Goal: Task Accomplishment & Management: Complete application form

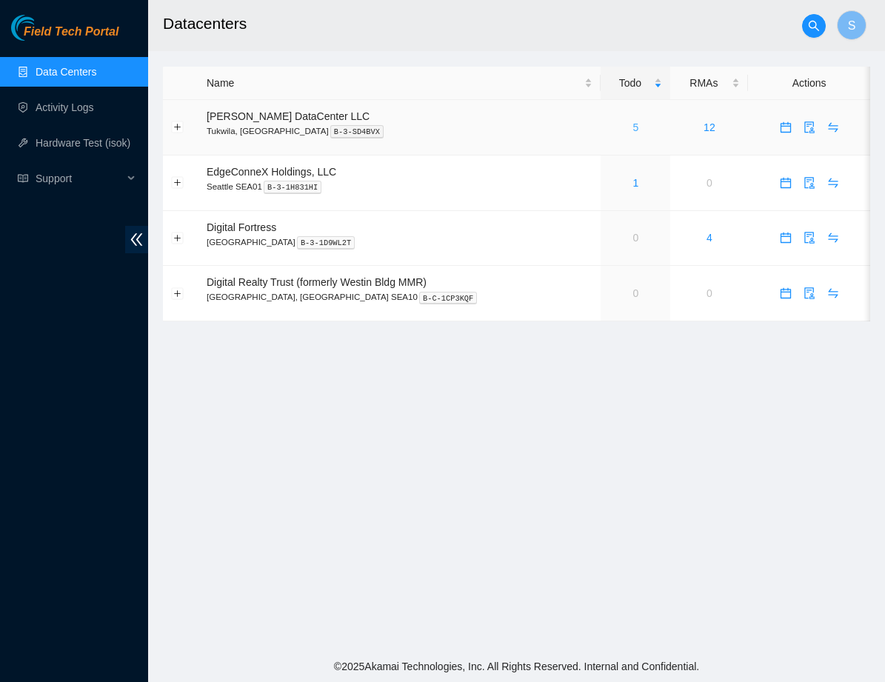
click at [633, 124] on link "5" at bounding box center [636, 127] width 6 height 12
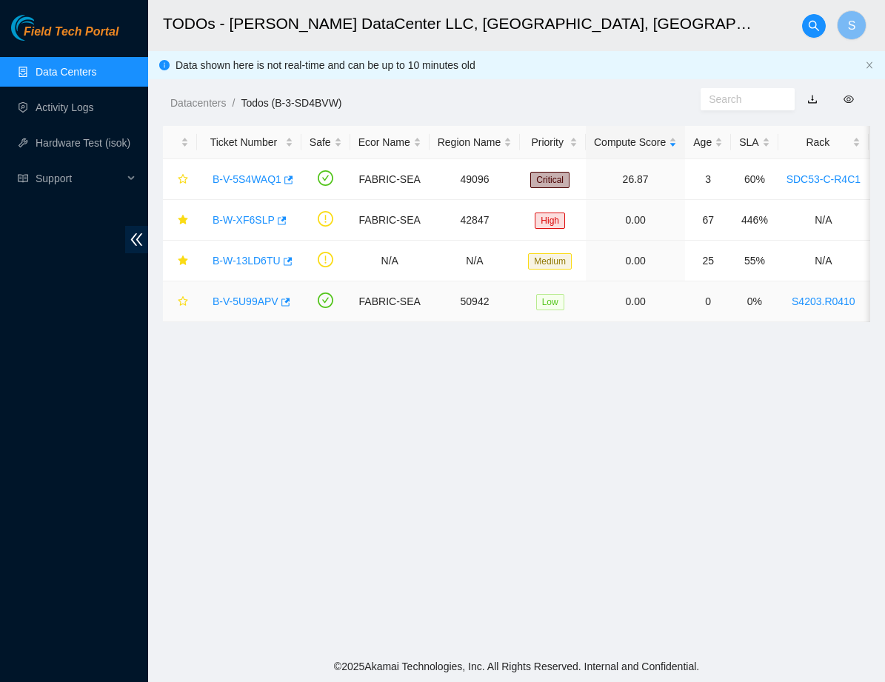
click at [255, 297] on link "B-V-5U99APV" at bounding box center [246, 302] width 66 height 12
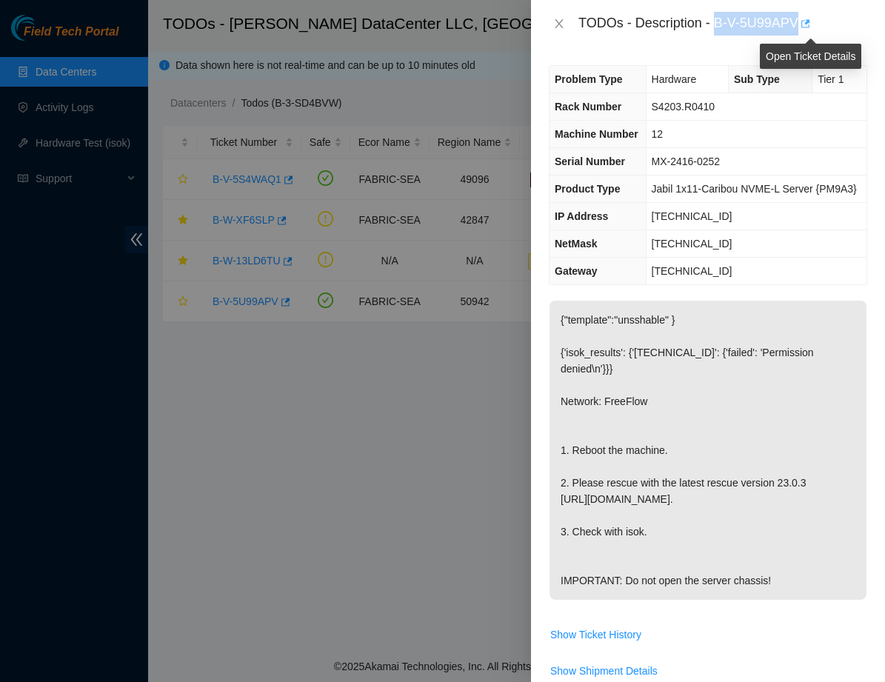
drag, startPoint x: 719, startPoint y: 25, endPoint x: 816, endPoint y: 34, distance: 96.7
click at [816, 34] on body "Field Tech Portal Data Centers Activity Logs Hardware Test (isok) Support TODOs…" at bounding box center [442, 341] width 885 height 682
copy div "B-V-5U99APV"
click at [775, 353] on p "{"template":"unsshable" } {'isok_results': {'23.46.208.207': {'failed': 'Permis…" at bounding box center [708, 450] width 317 height 299
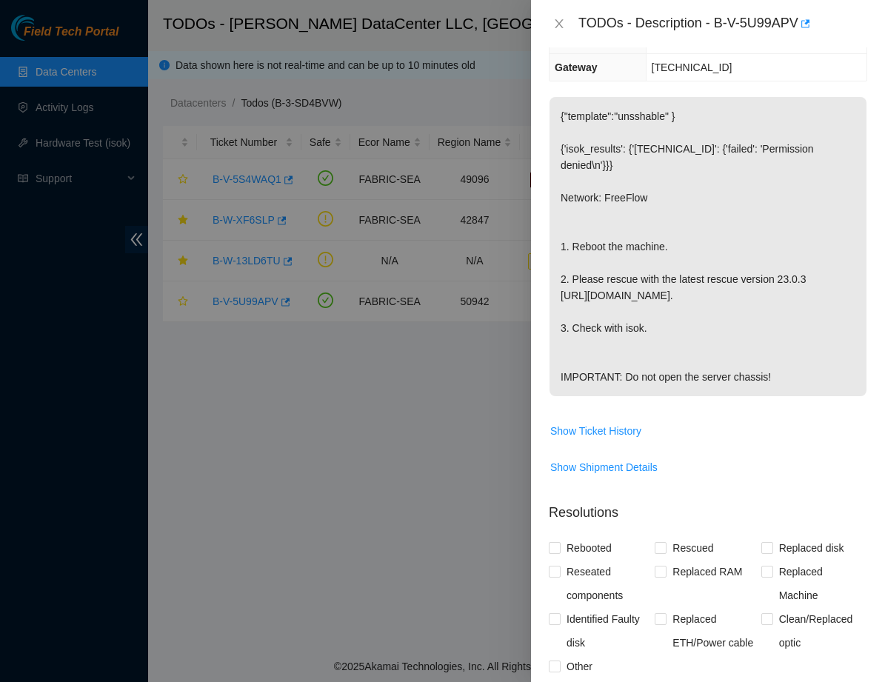
scroll to position [205, 0]
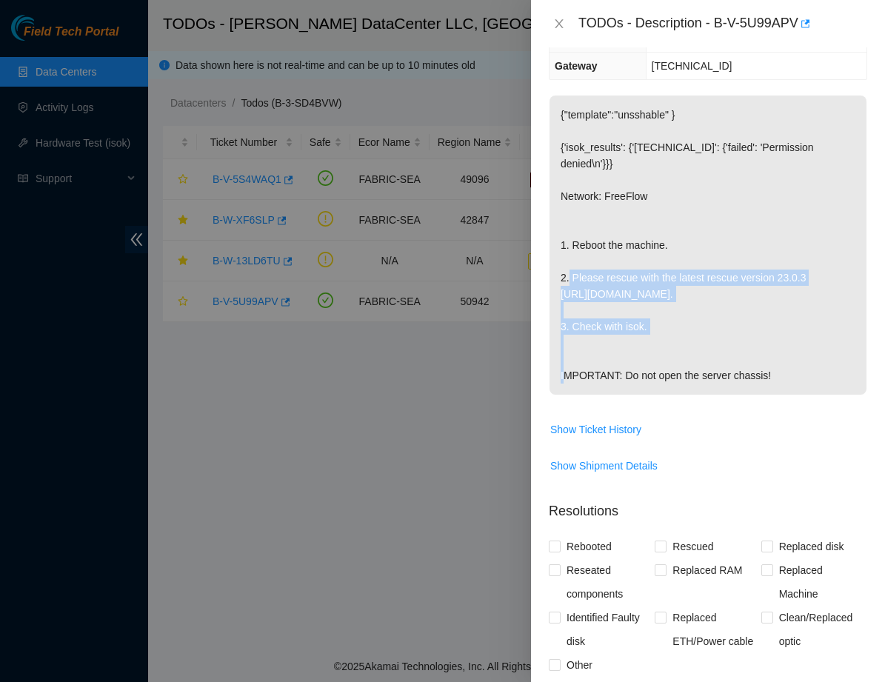
drag, startPoint x: 575, startPoint y: 305, endPoint x: 841, endPoint y: 344, distance: 268.7
click at [841, 344] on p "{"template":"unsshable" } {'isok_results': {'23.46.208.207': {'failed': 'Permis…" at bounding box center [708, 245] width 317 height 299
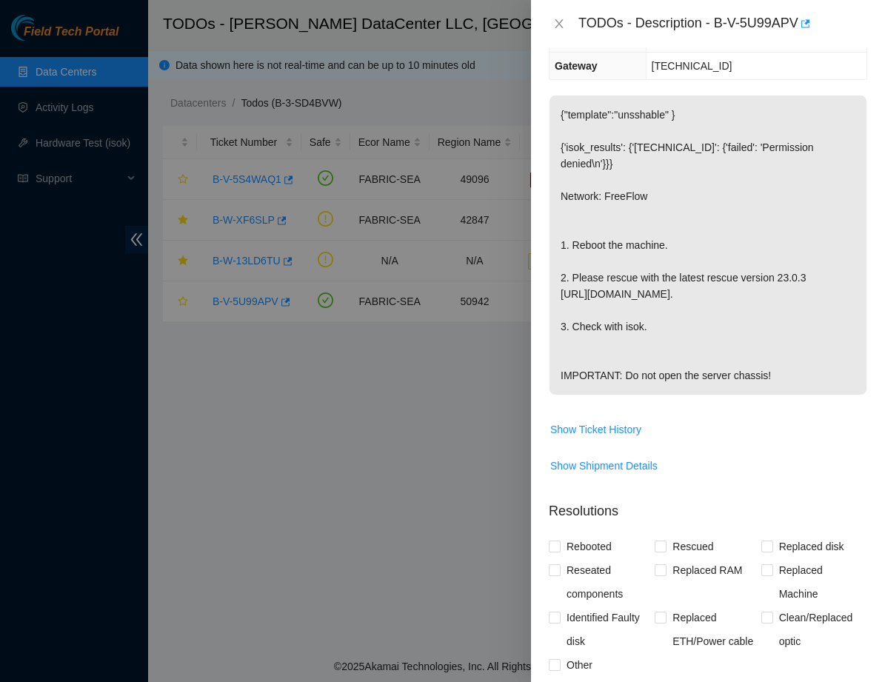
click at [815, 362] on p "{"template":"unsshable" } {'isok_results': {'23.46.208.207': {'failed': 'Permis…" at bounding box center [708, 245] width 317 height 299
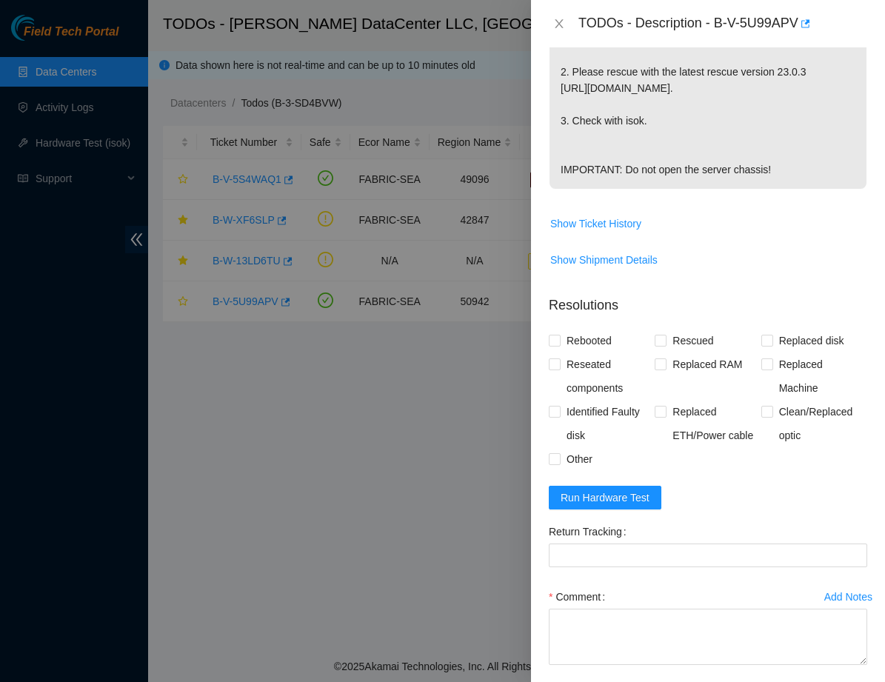
scroll to position [420, 0]
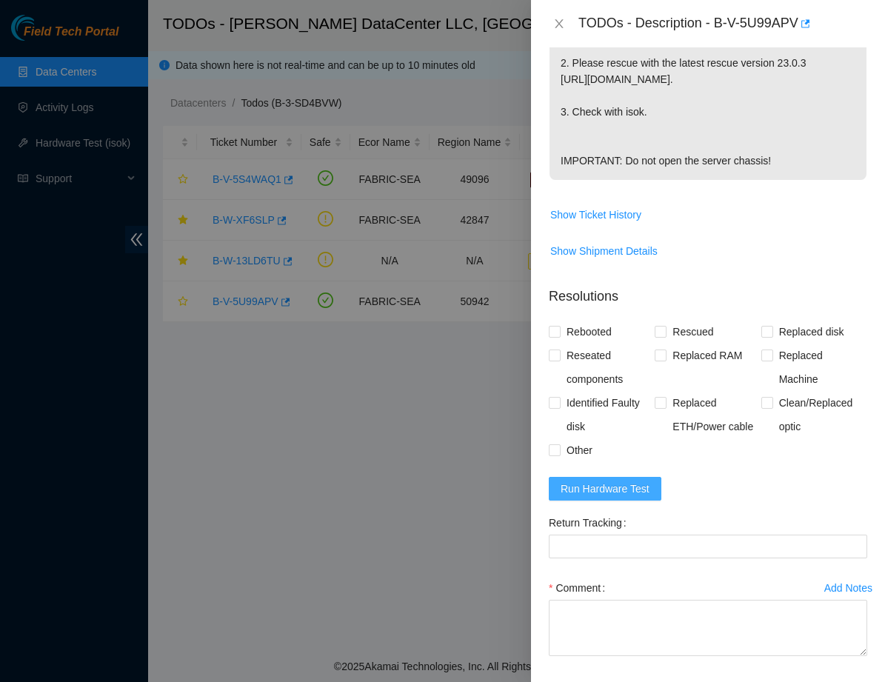
click at [589, 497] on span "Run Hardware Test" at bounding box center [605, 489] width 89 height 16
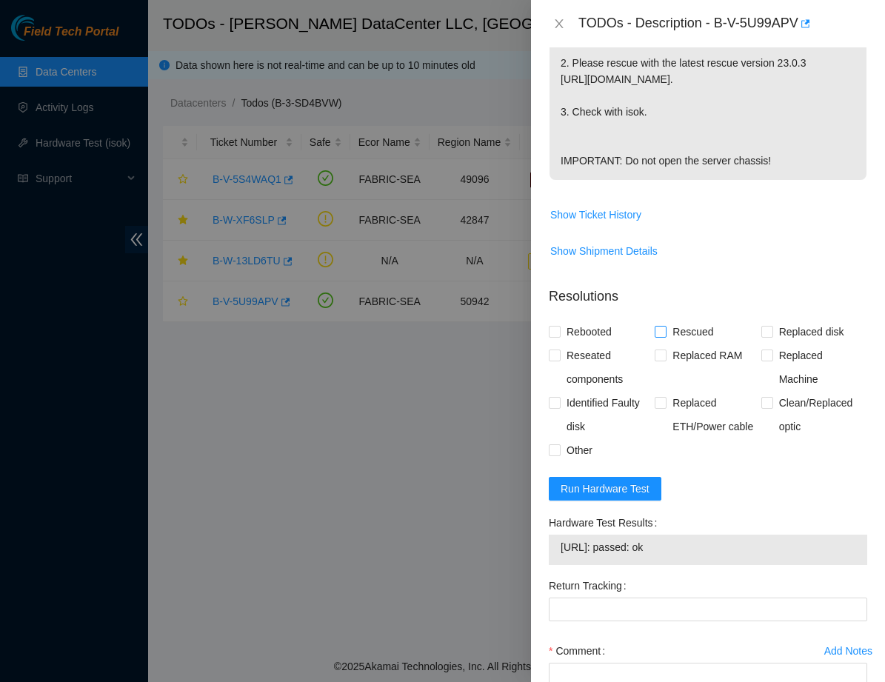
click at [666, 338] on span at bounding box center [661, 332] width 12 height 12
click at [665, 336] on input "Rescued" at bounding box center [660, 331] width 10 height 10
checkbox input "true"
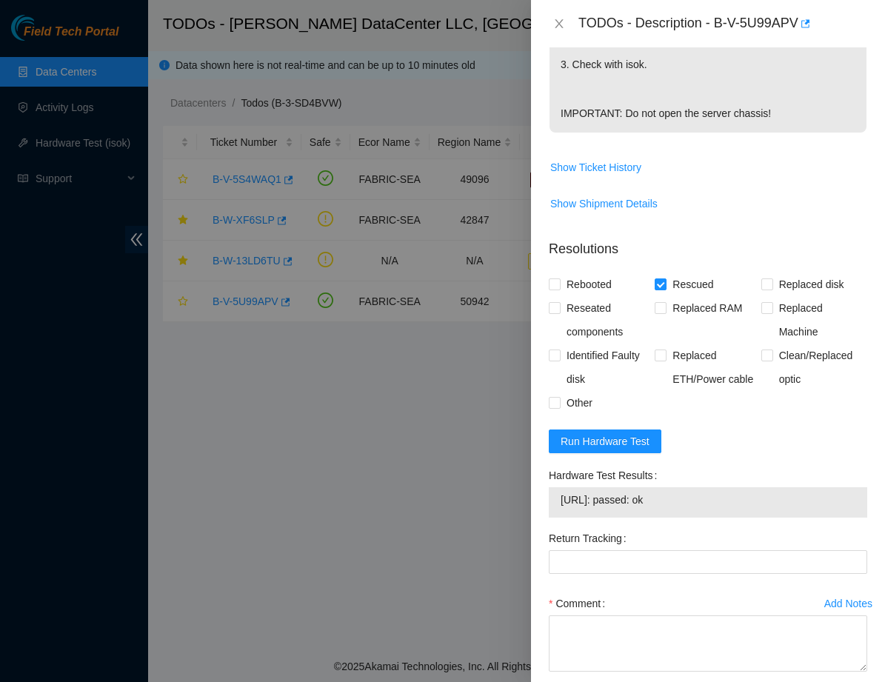
scroll to position [469, 0]
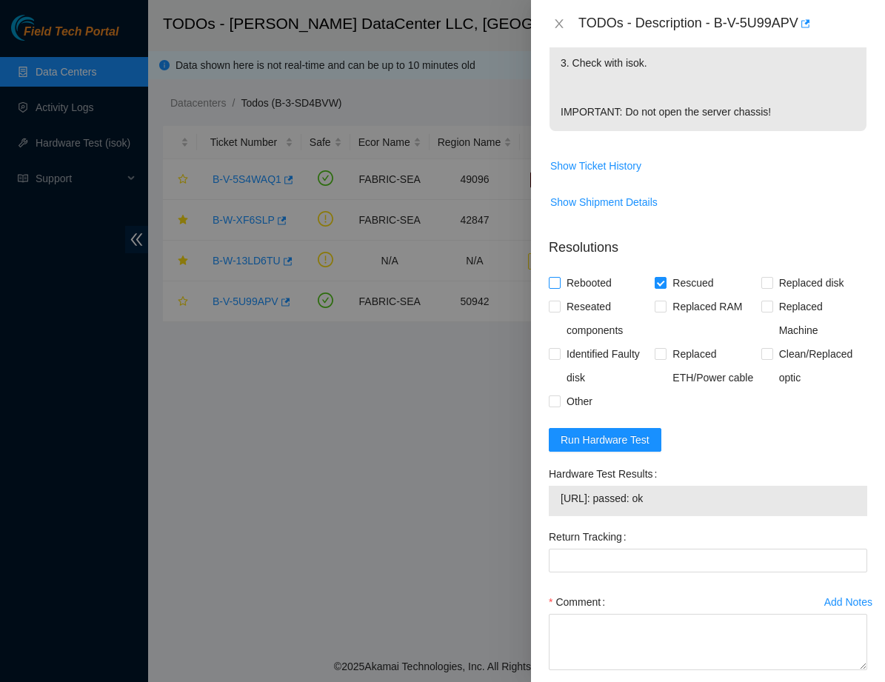
click at [556, 287] on input "Rebooted" at bounding box center [554, 282] width 10 height 10
checkbox input "true"
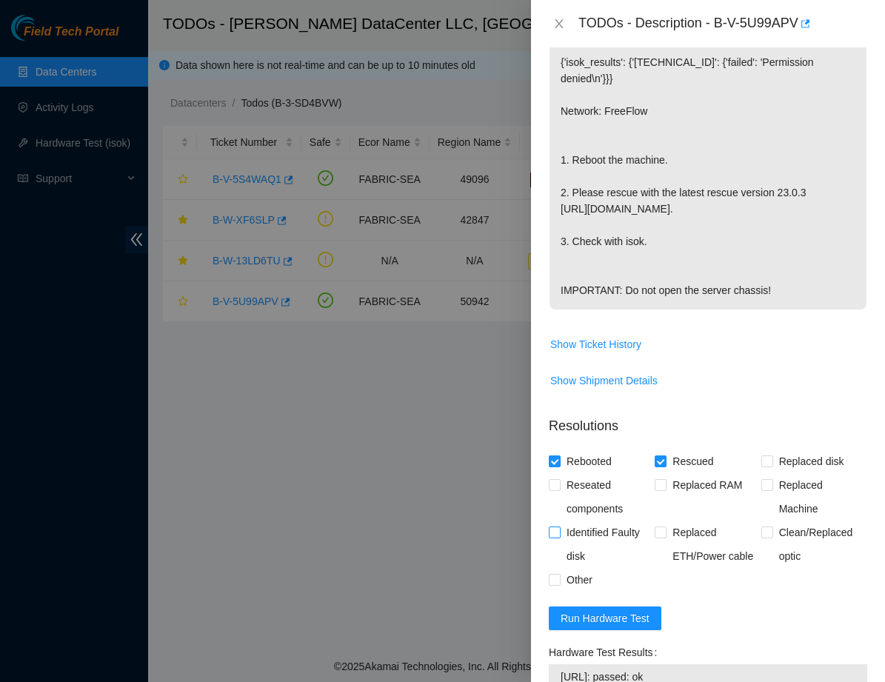
scroll to position [284, 0]
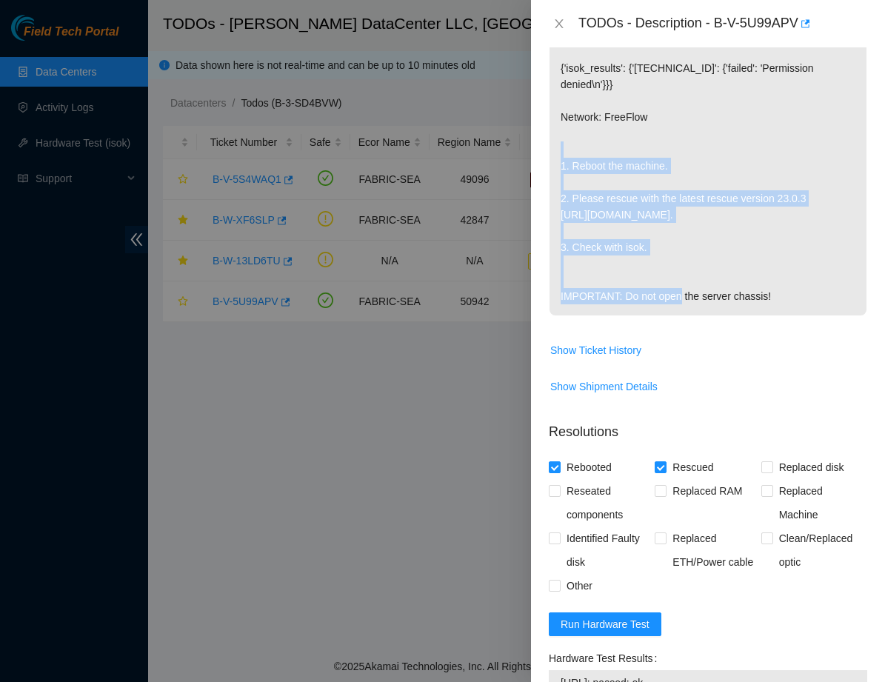
copy p "1. Reboot the machine. 2. Please rescue with the latest rescue version 23.0.3 h…"
drag, startPoint x: 664, startPoint y: 279, endPoint x: 550, endPoint y: 198, distance: 139.8
click at [550, 198] on p "{"template":"unsshable" } {'isok_results': {'23.46.208.207': {'failed': 'Permis…" at bounding box center [708, 165] width 317 height 299
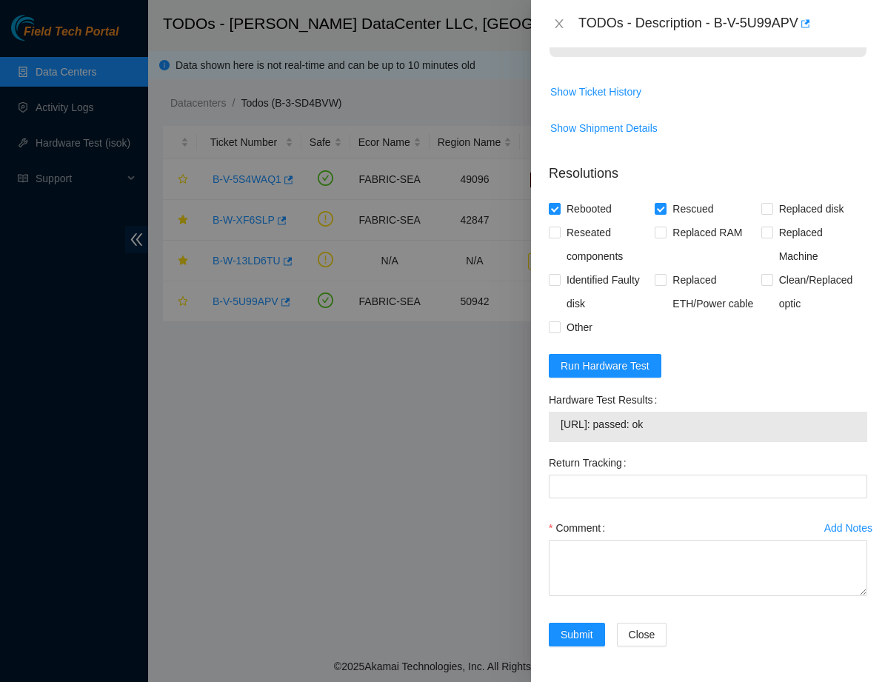
scroll to position [584, 0]
click at [561, 596] on textarea "Comment" at bounding box center [708, 568] width 319 height 56
paste textarea "1. Reboot the machine. 2. Please rescue with the latest rescue version 23.0.3 h…"
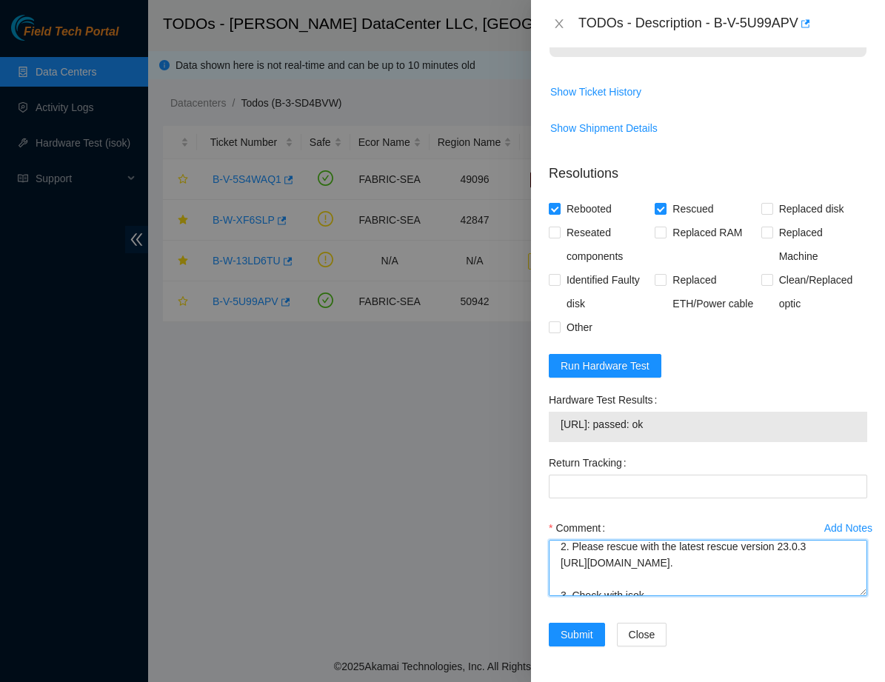
scroll to position [26, 0]
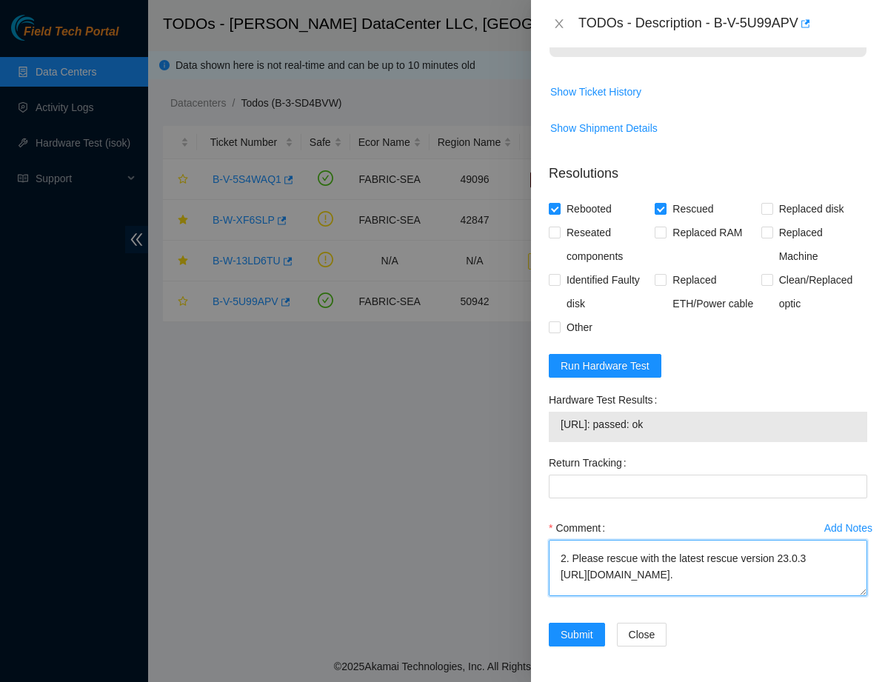
drag, startPoint x: 790, startPoint y: 574, endPoint x: 539, endPoint y: 576, distance: 251.9
click at [539, 576] on div "Problem Type Hardware Sub Type Tier 1 Rack Number S4203.R0410 Machine Number 12…" at bounding box center [708, 364] width 354 height 635
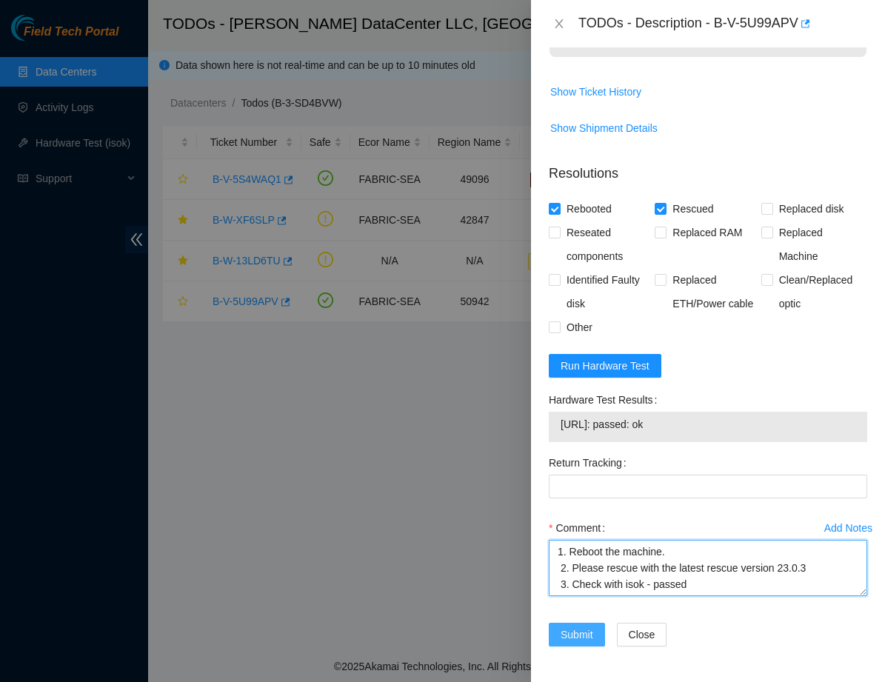
type textarea "1. Reboot the machine. 2. Please rescue with the latest rescue version 23.0.3 3…"
click at [567, 638] on span "Submit" at bounding box center [577, 635] width 33 height 16
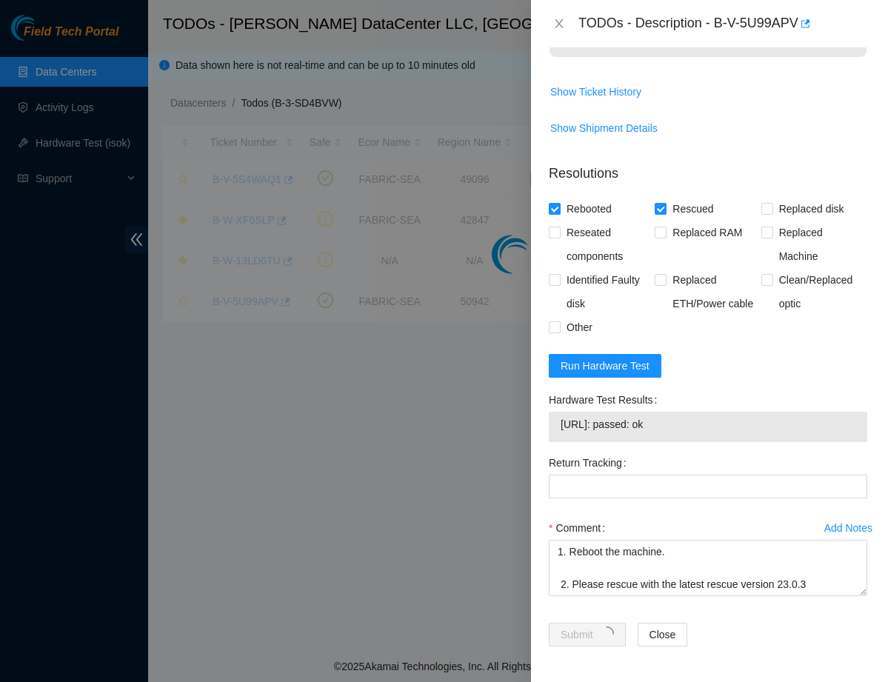
scroll to position [144, 0]
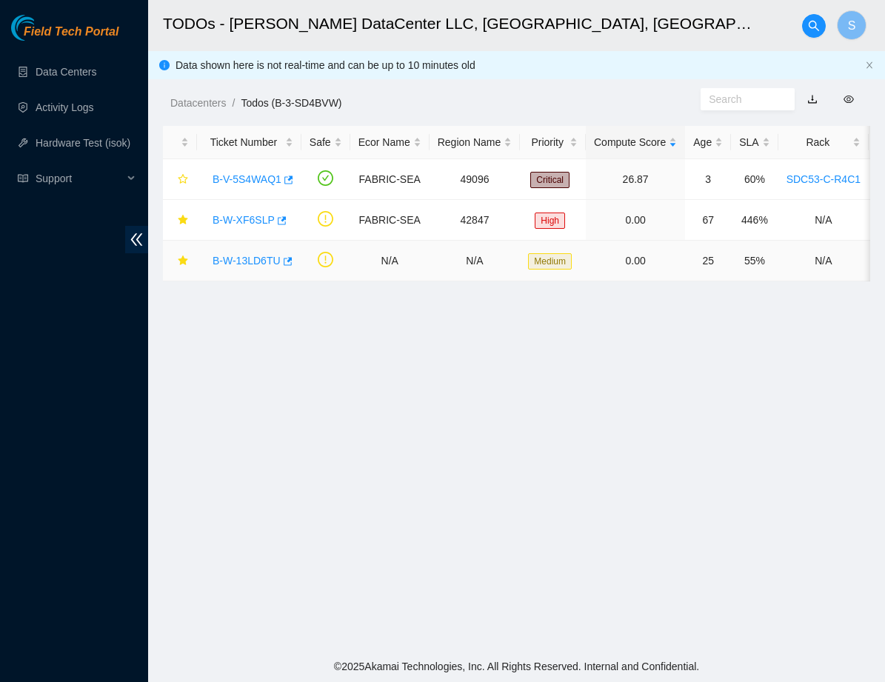
click at [249, 261] on link "B-W-13LD6TU" at bounding box center [247, 261] width 68 height 12
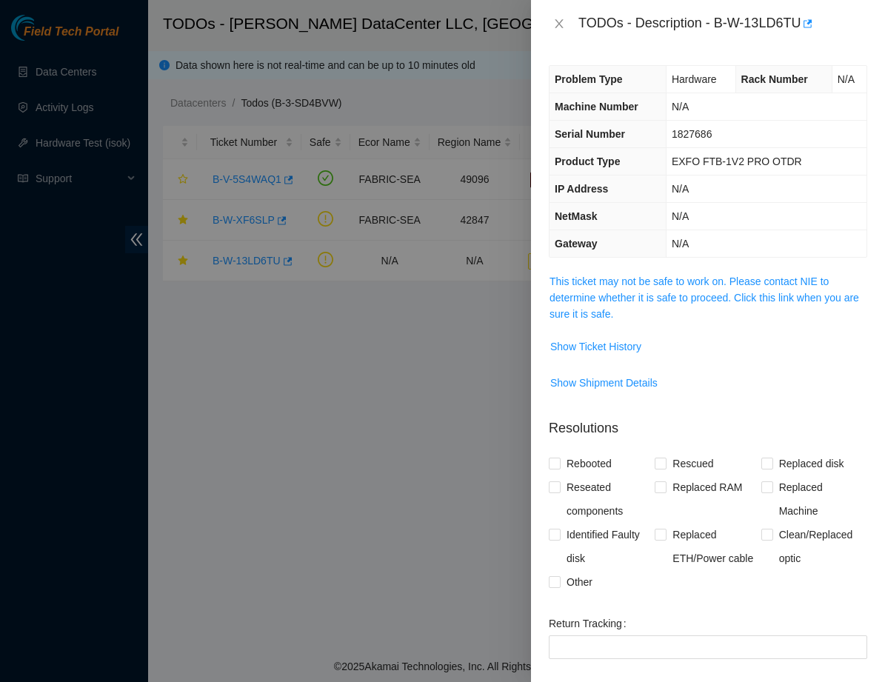
click at [633, 306] on span "This ticket may not be safe to work on. Please contact NIE to determine whether…" at bounding box center [708, 297] width 317 height 49
click at [633, 294] on link "This ticket may not be safe to work on. Please contact NIE to determine whether…" at bounding box center [705, 298] width 310 height 44
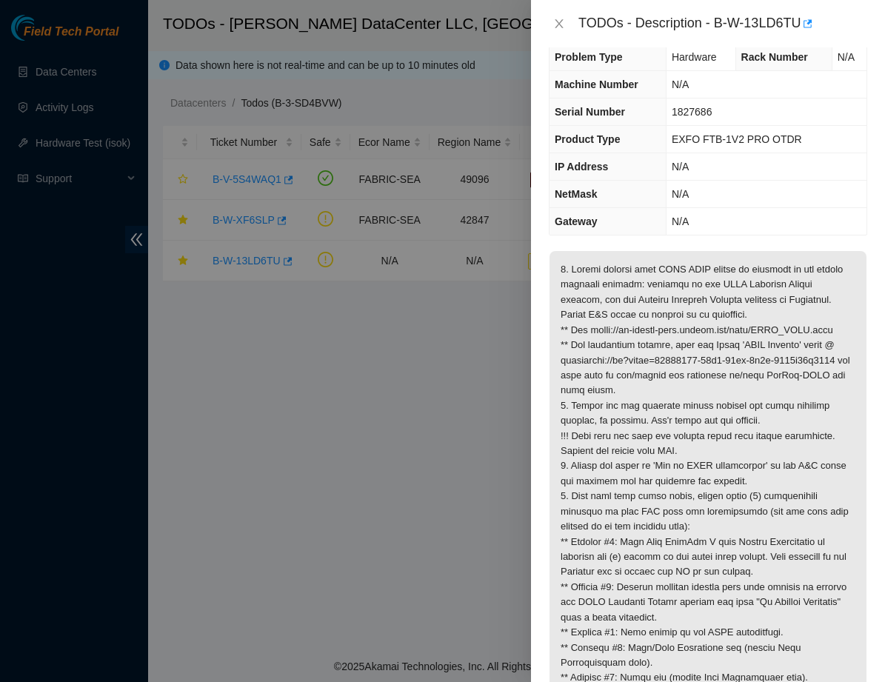
scroll to position [29, 0]
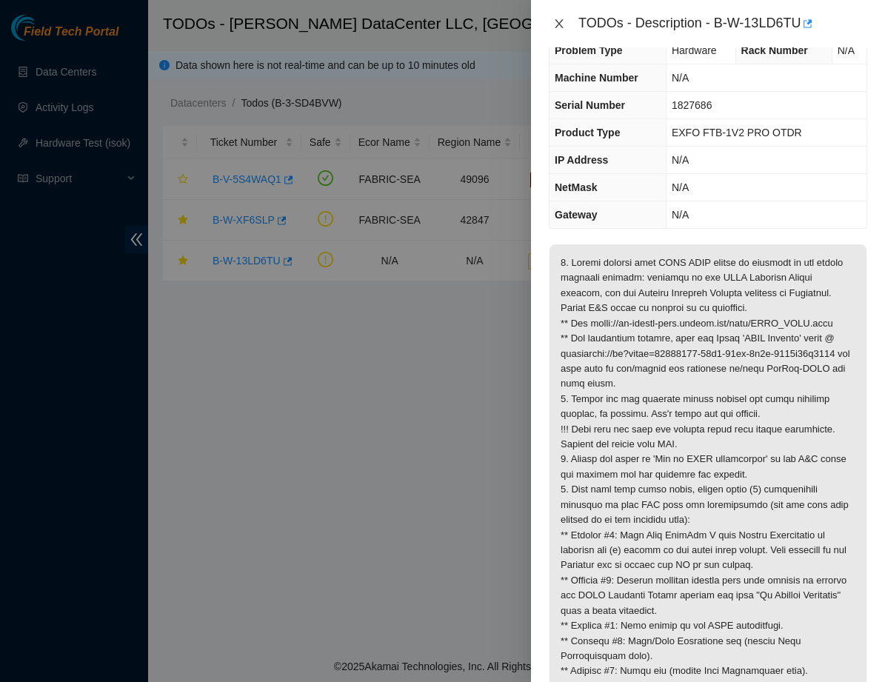
click at [561, 23] on icon "close" at bounding box center [559, 24] width 12 height 12
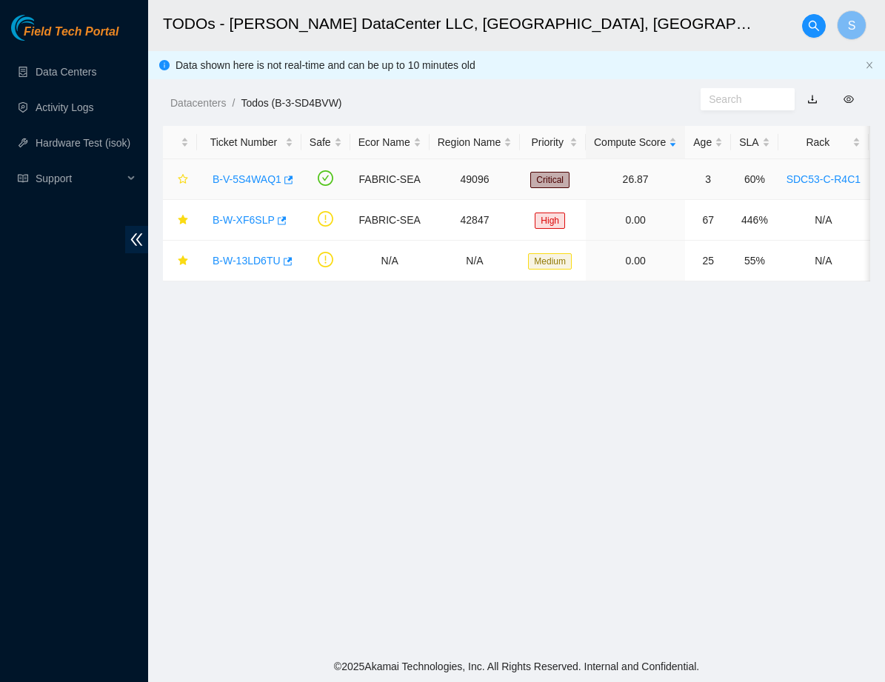
click at [241, 179] on link "B-V-5S4WAQ1" at bounding box center [247, 179] width 69 height 12
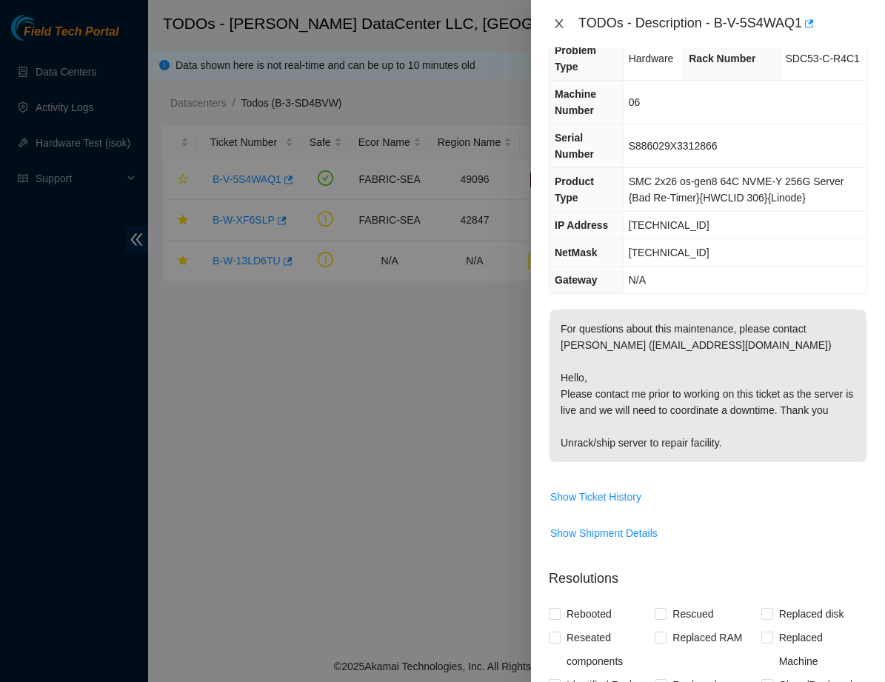
click at [550, 26] on button "Close" at bounding box center [559, 24] width 21 height 14
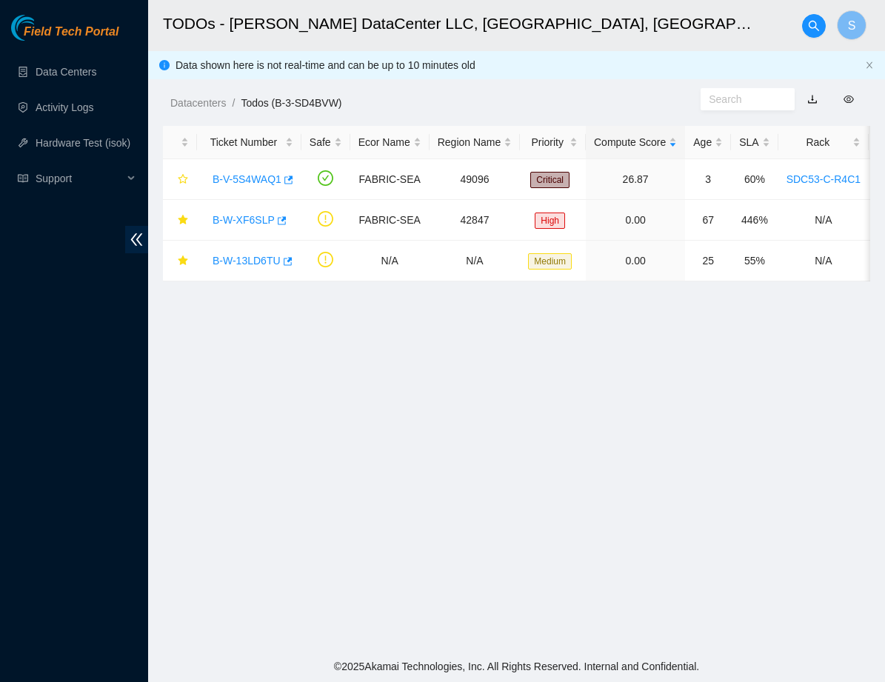
click at [884, 26] on div "TODOs - Description - undefined Problem Type N/A Rack Number N/A Machine Number…" at bounding box center [885, 341] width 0 height 682
